Goal: Task Accomplishment & Management: Manage account settings

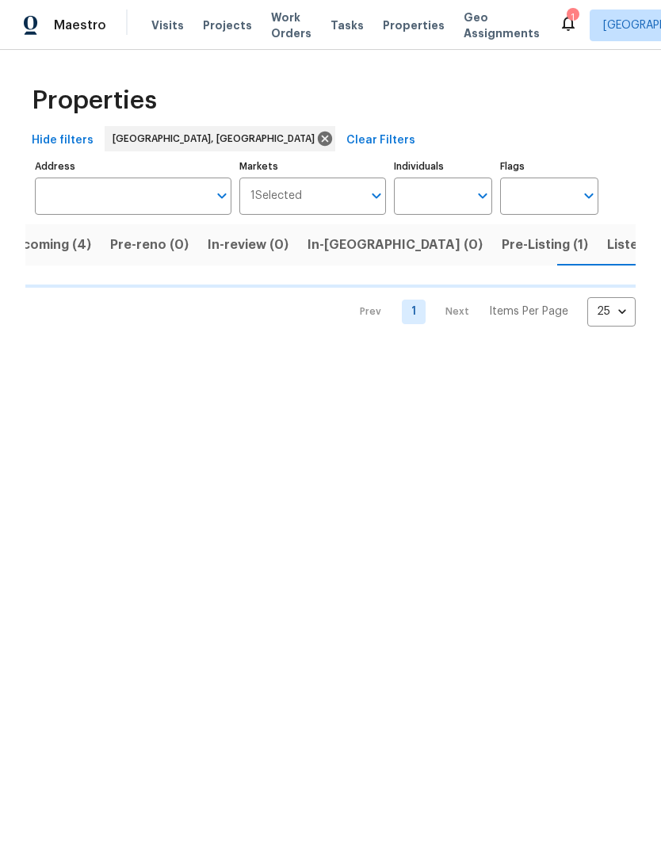
scroll to position [0, 31]
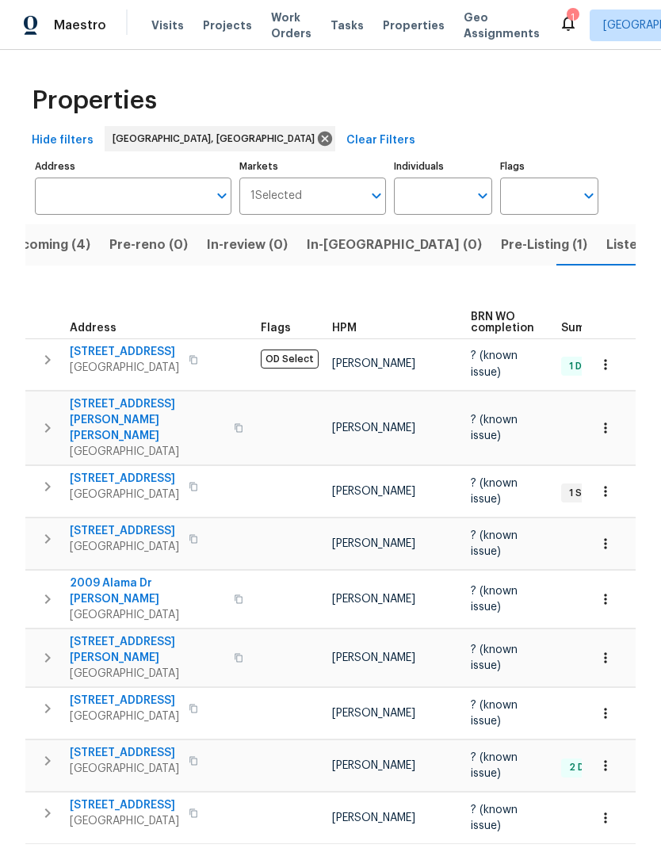
click at [56, 477] on icon "button" at bounding box center [47, 486] width 19 height 19
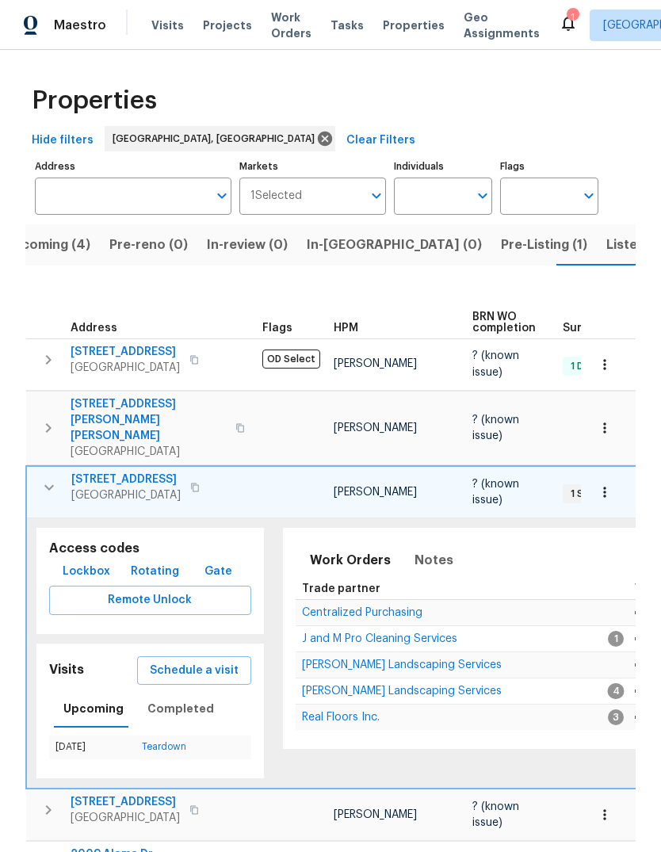
click at [174, 661] on span "Schedule a visit" at bounding box center [194, 671] width 89 height 20
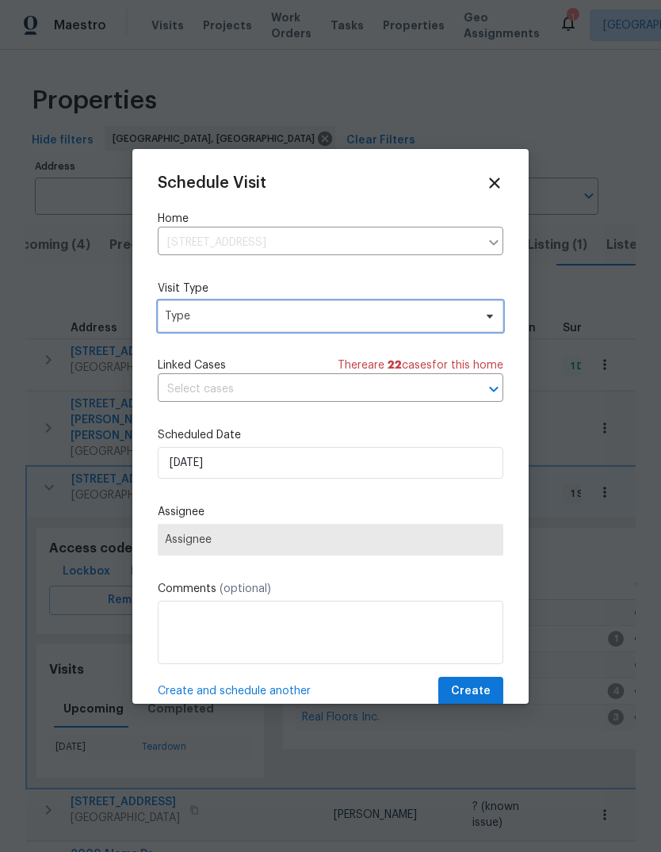
click at [182, 313] on span "Type" at bounding box center [319, 316] width 308 height 16
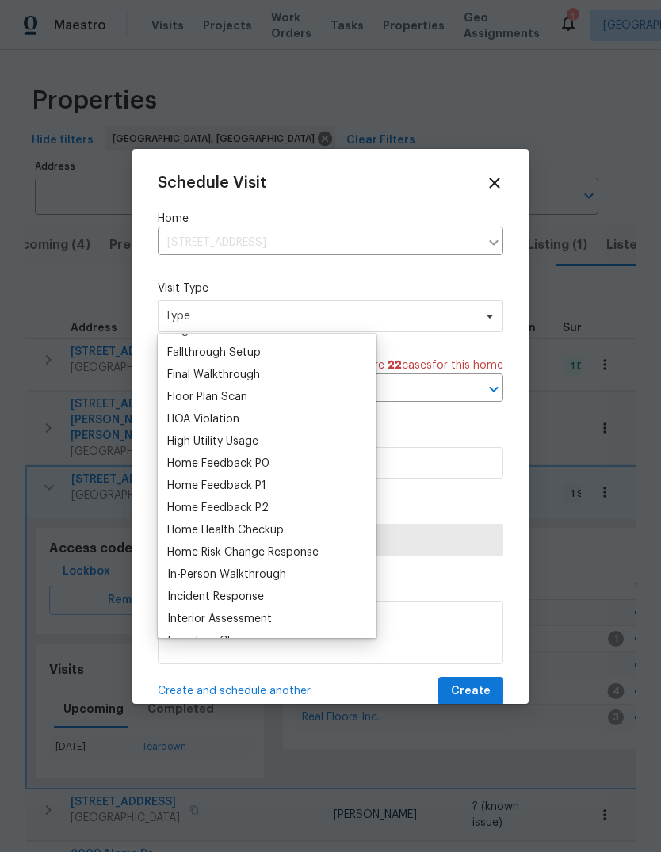
scroll to position [377, 0]
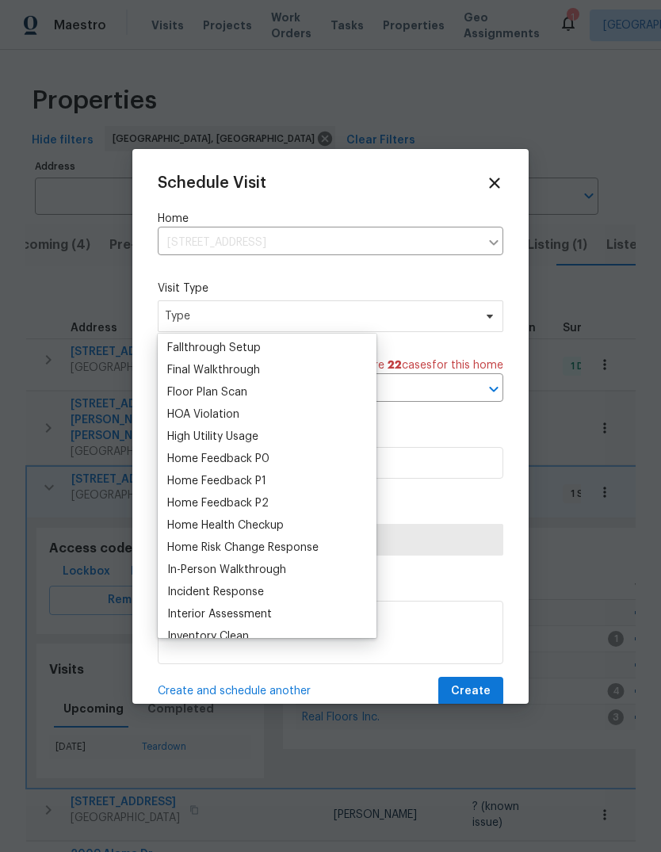
click at [200, 520] on div "Home Health Checkup" at bounding box center [225, 525] width 116 height 16
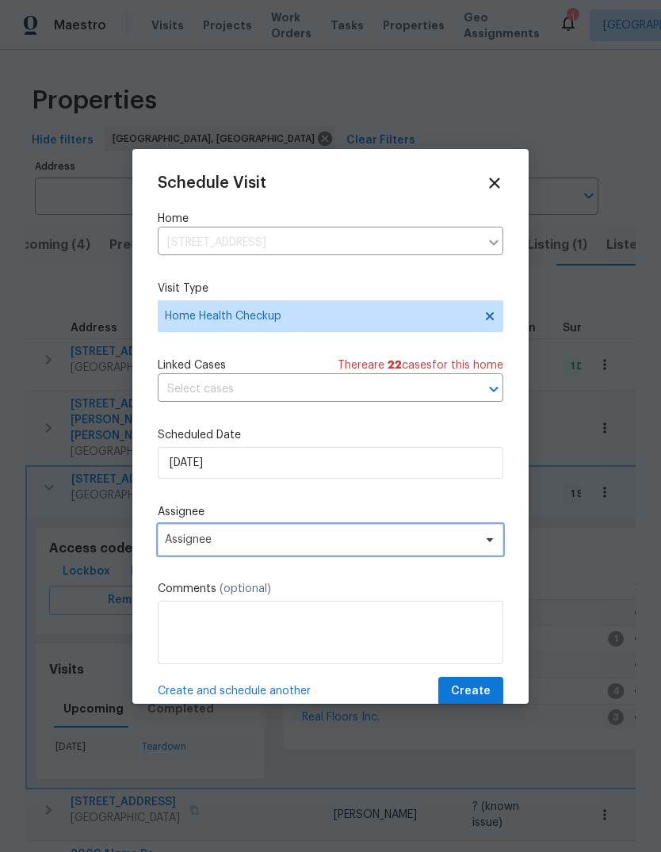
click at [181, 543] on span "Assignee" at bounding box center [320, 539] width 311 height 13
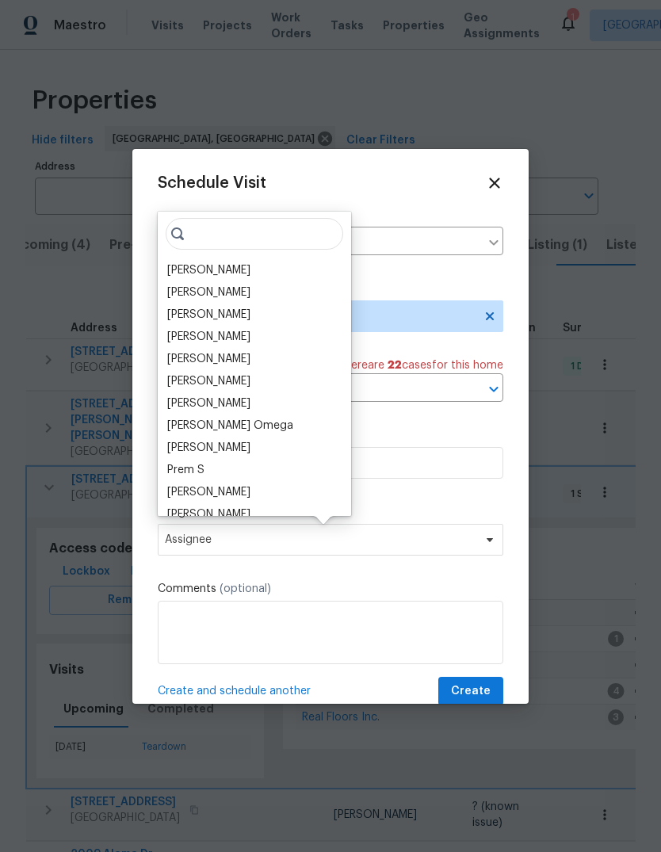
click at [183, 262] on div "[PERSON_NAME]" at bounding box center [208, 270] width 83 height 16
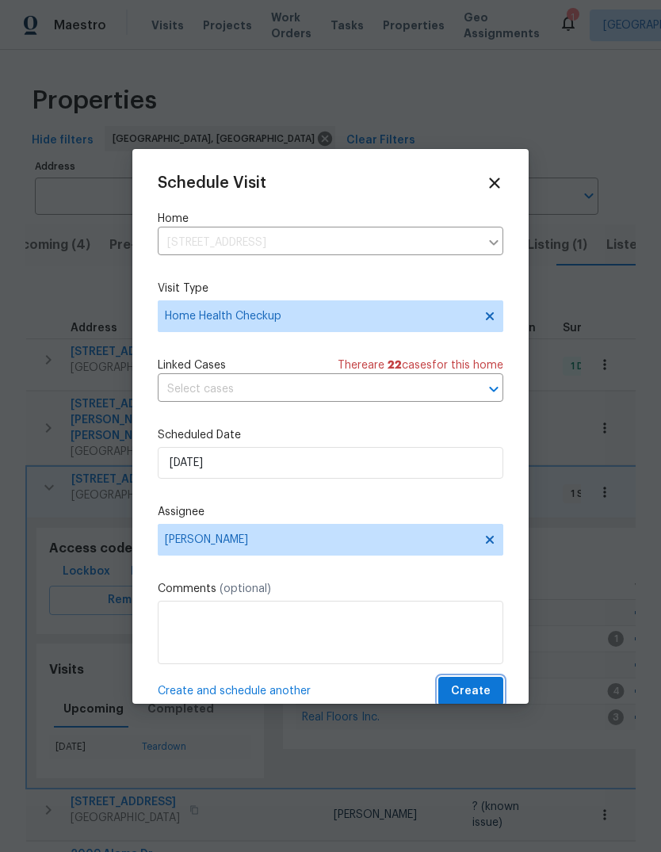
click at [475, 684] on span "Create" at bounding box center [471, 691] width 40 height 20
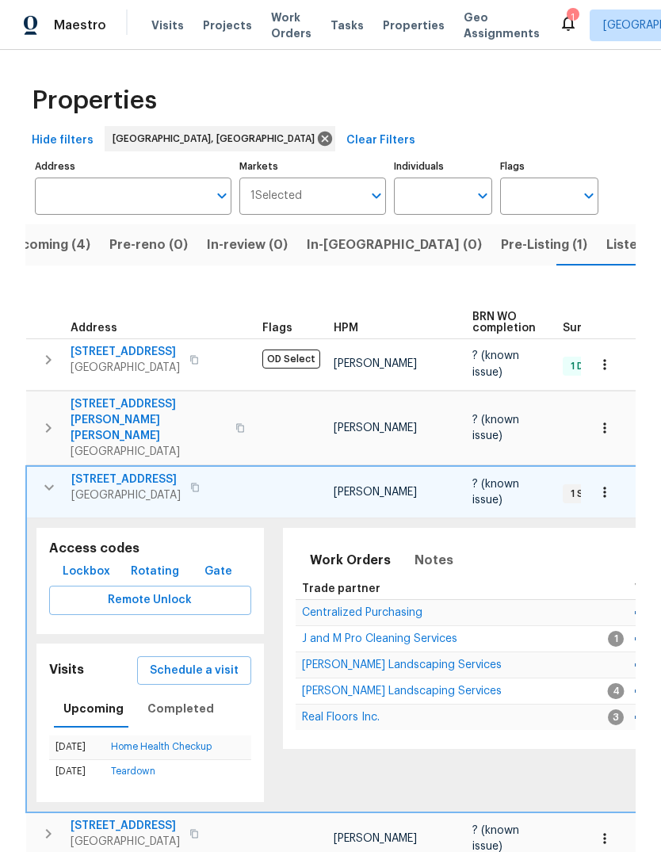
click at [44, 478] on icon "button" at bounding box center [49, 487] width 19 height 19
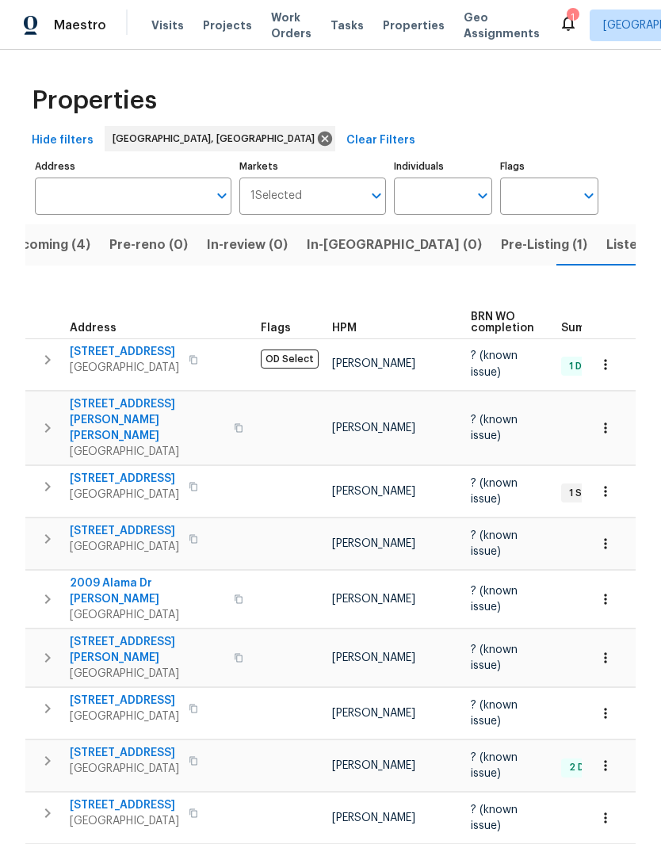
click at [160, 28] on span "Visits" at bounding box center [167, 25] width 32 height 16
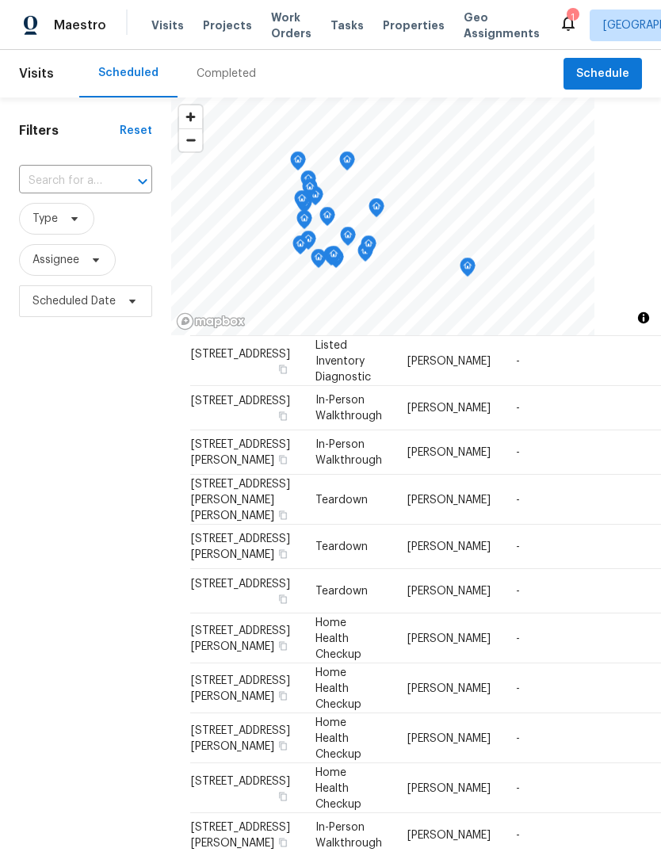
scroll to position [122, 0]
click at [0, 0] on icon at bounding box center [0, 0] width 0 height 0
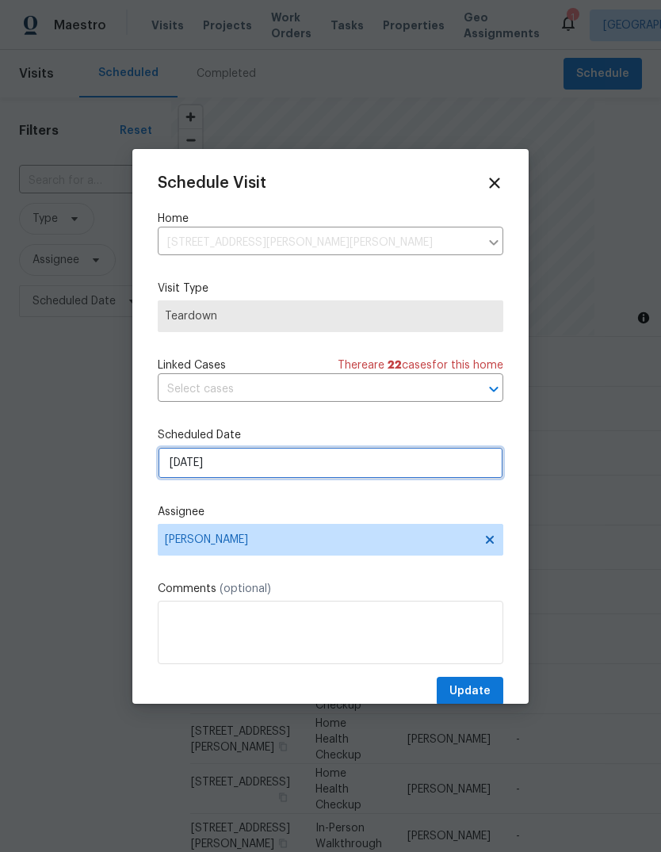
click at [256, 458] on input "[DATE]" at bounding box center [330, 463] width 345 height 32
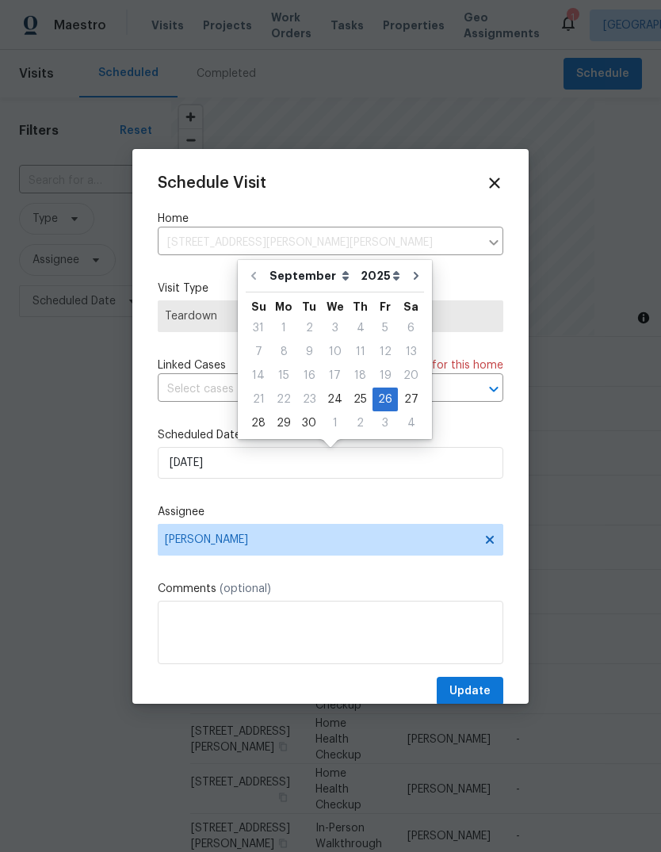
click at [491, 178] on icon at bounding box center [494, 182] width 10 height 10
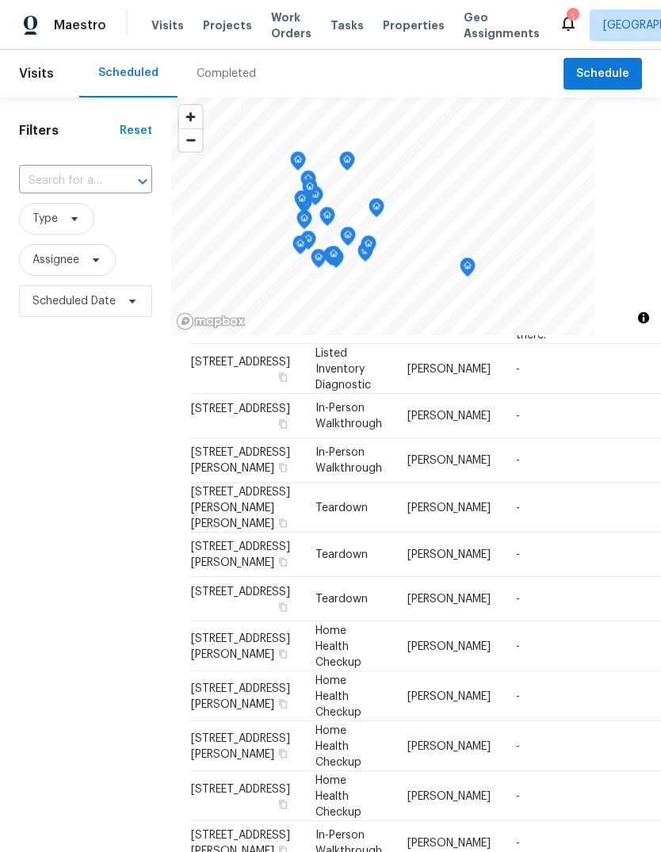
scroll to position [114, 0]
click at [0, 0] on icon at bounding box center [0, 0] width 0 height 0
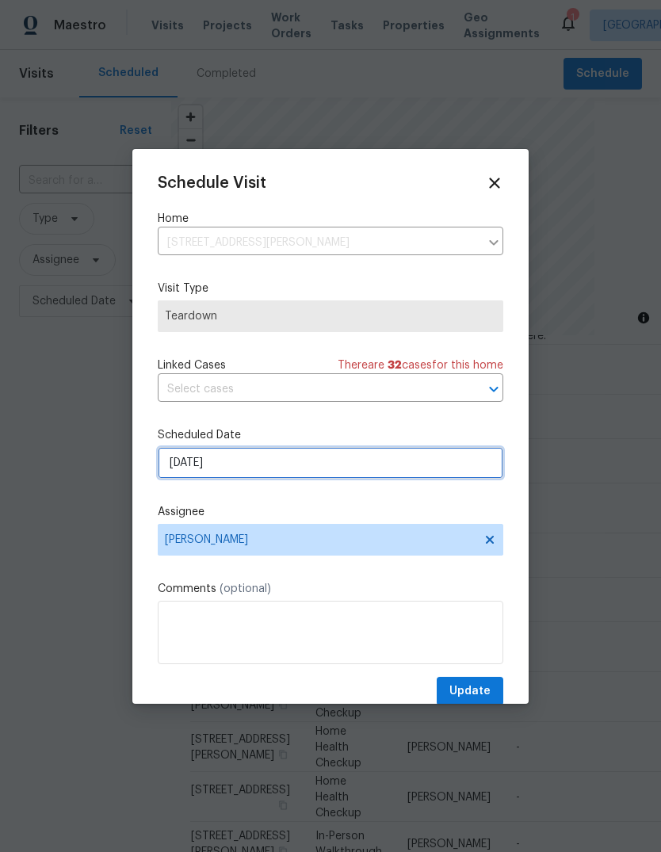
click at [222, 463] on input "[DATE]" at bounding box center [330, 463] width 345 height 32
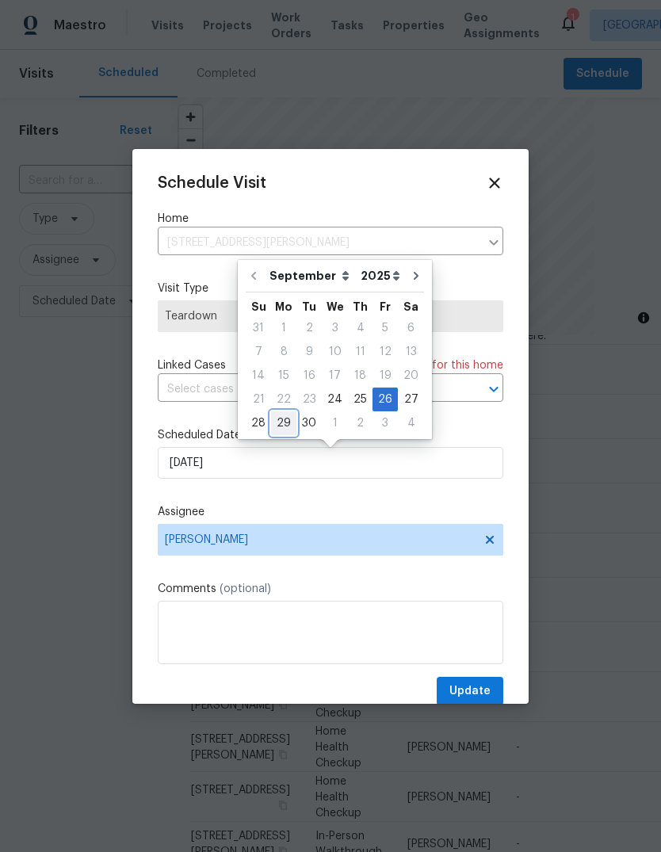
click at [275, 420] on div "29" at bounding box center [283, 423] width 25 height 22
type input "[DATE]"
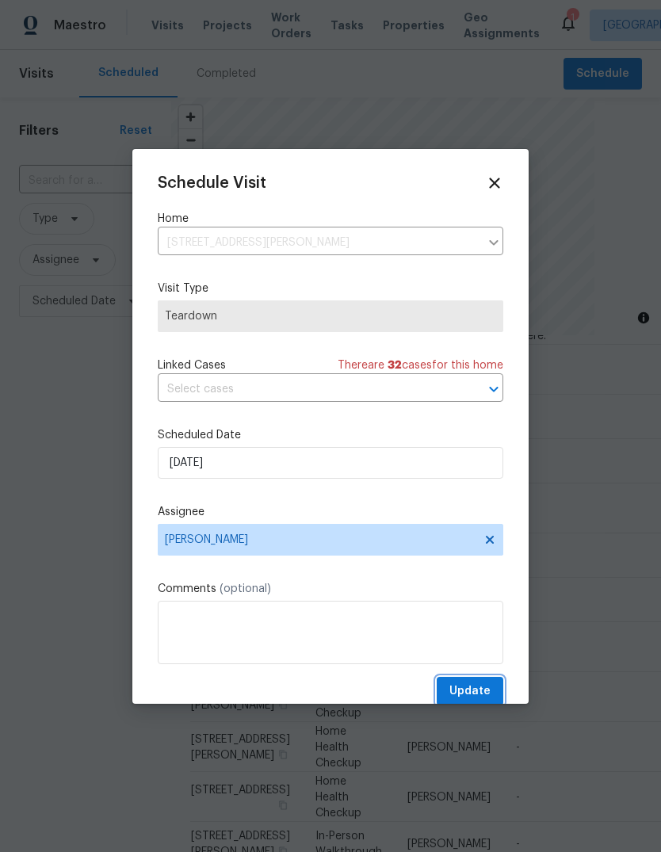
click at [472, 692] on span "Update" at bounding box center [469, 691] width 41 height 20
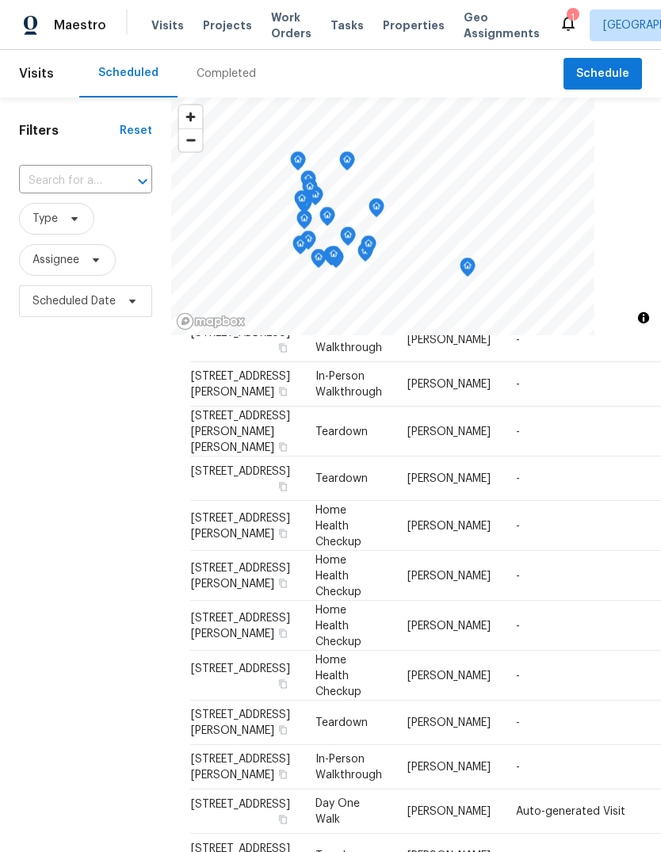
scroll to position [190, 0]
click at [0, 0] on icon at bounding box center [0, 0] width 0 height 0
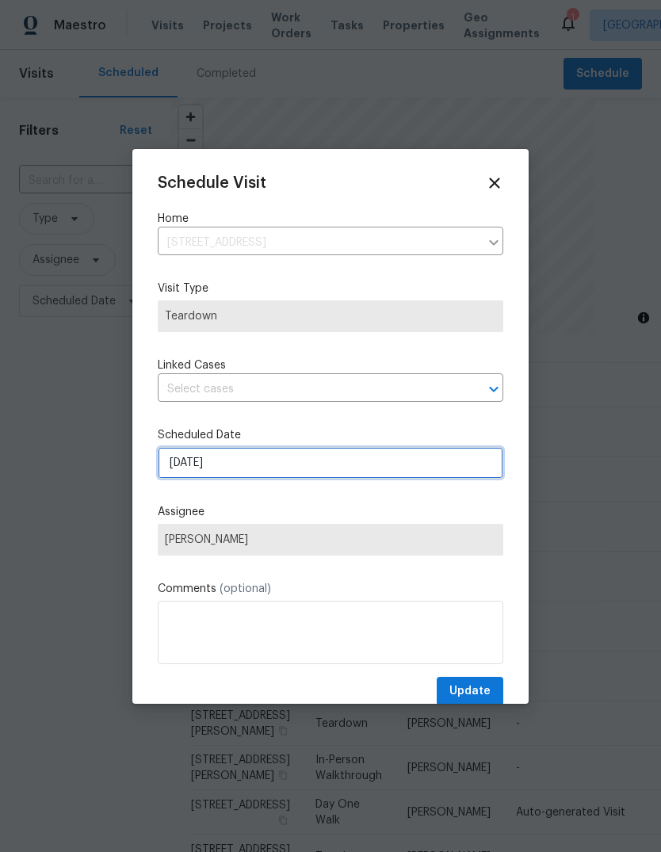
click at [238, 466] on input "[DATE]" at bounding box center [330, 463] width 345 height 32
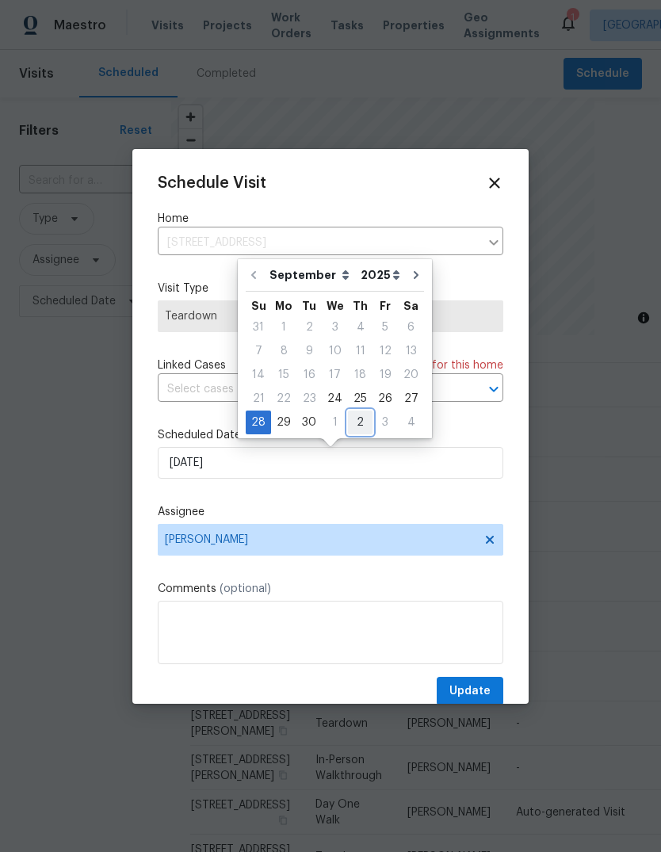
click at [348, 421] on div "2" at bounding box center [360, 422] width 25 height 22
type input "[DATE]"
select select "9"
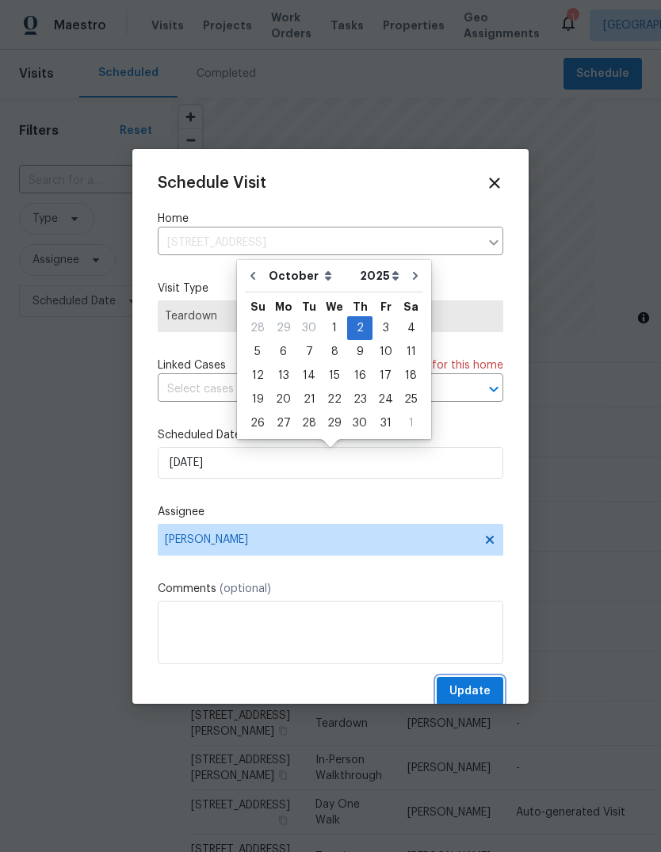
click at [474, 691] on span "Update" at bounding box center [469, 691] width 41 height 20
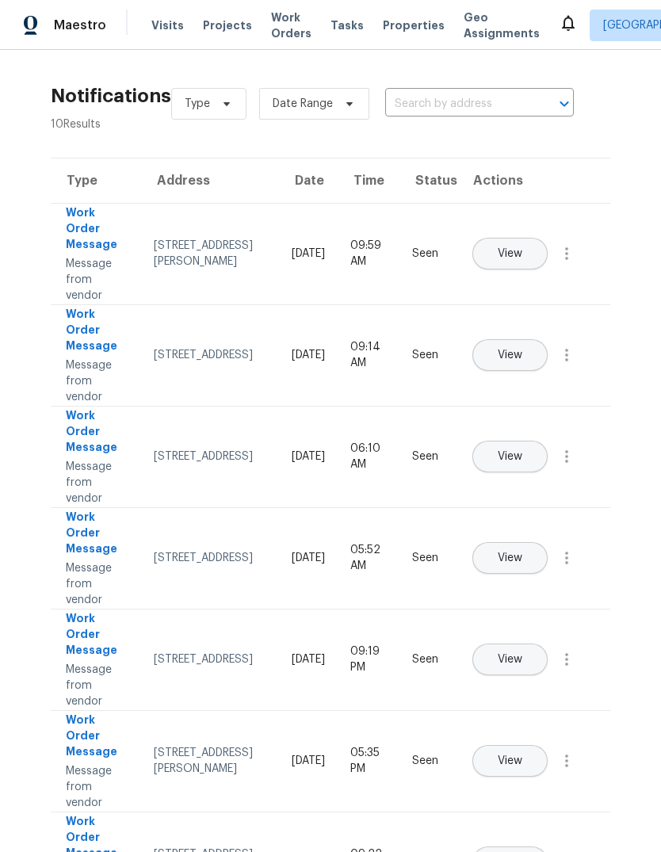
click at [271, 26] on span "Work Orders" at bounding box center [291, 26] width 40 height 32
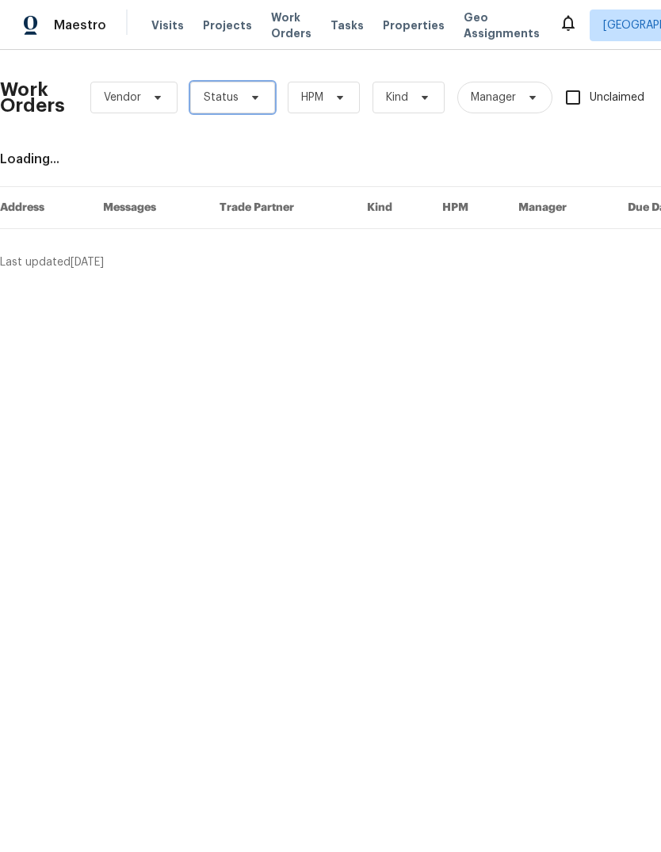
click at [249, 100] on icon at bounding box center [255, 97] width 13 height 13
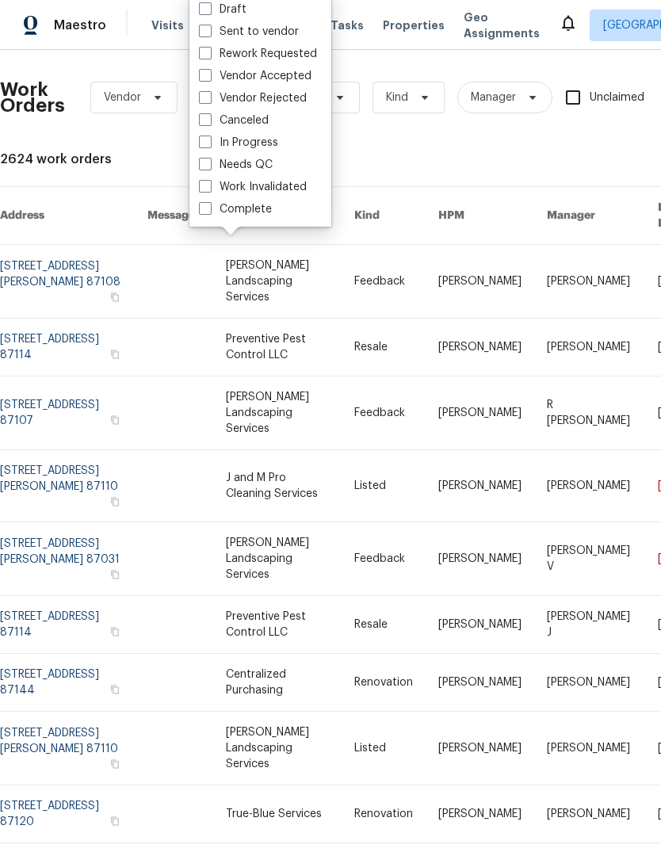
click at [261, 161] on label "Needs QC" at bounding box center [236, 165] width 74 height 16
click at [209, 161] on input "Needs QC" at bounding box center [204, 162] width 10 height 10
checkbox input "true"
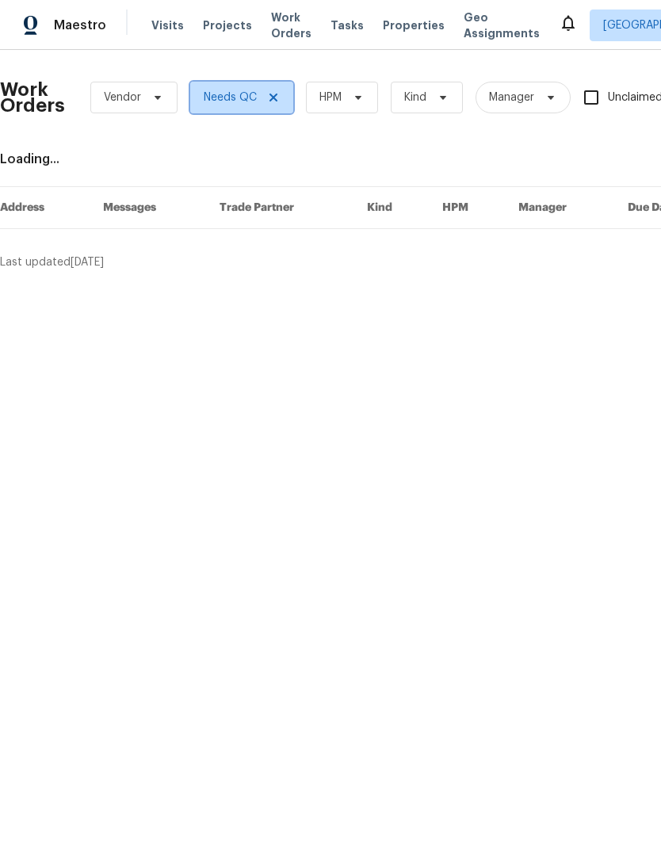
click at [272, 101] on icon at bounding box center [273, 97] width 13 height 13
